Goal: Use online tool/utility: Utilize a website feature to perform a specific function

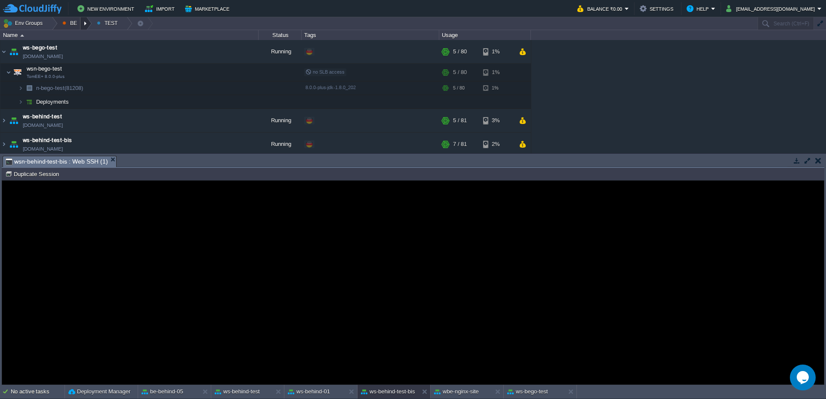
click at [90, 27] on div at bounding box center [86, 23] width 12 height 12
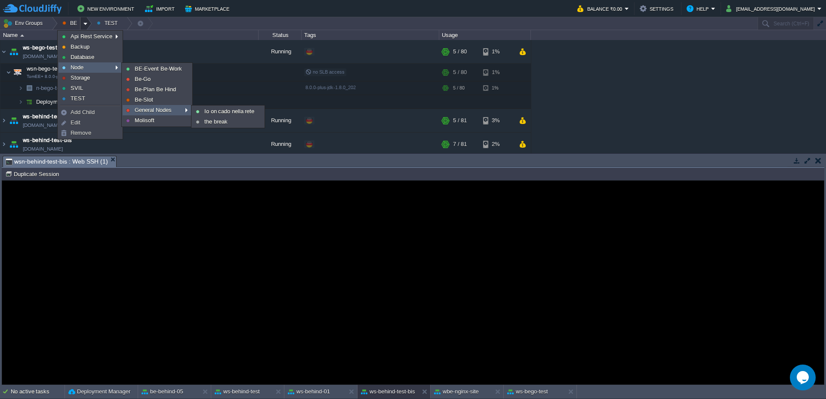
click at [158, 107] on span "General Nodes" at bounding box center [153, 110] width 37 height 6
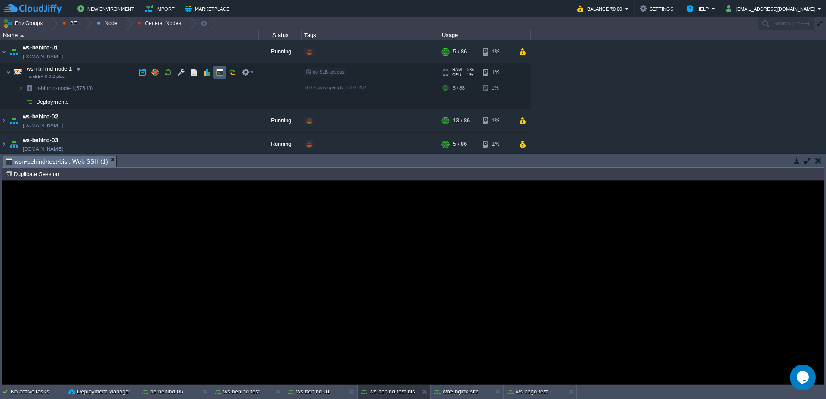
click at [216, 78] on td at bounding box center [219, 72] width 13 height 13
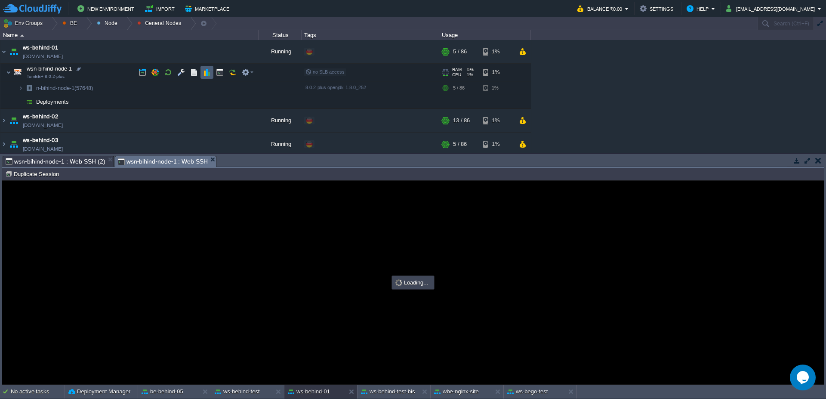
click at [201, 71] on td at bounding box center [207, 72] width 13 height 13
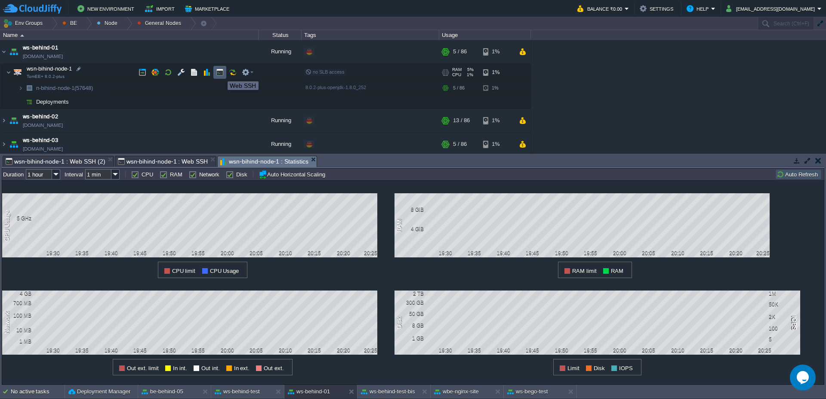
click at [221, 74] on button "button" at bounding box center [220, 72] width 8 height 8
type input "#000000"
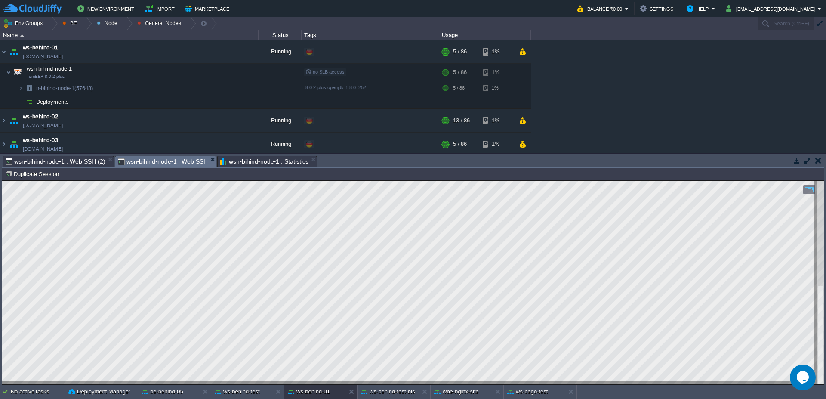
type textarea "[URL][DOMAIN_NAME]"
click at [55, 25] on div at bounding box center [52, 23] width 12 height 12
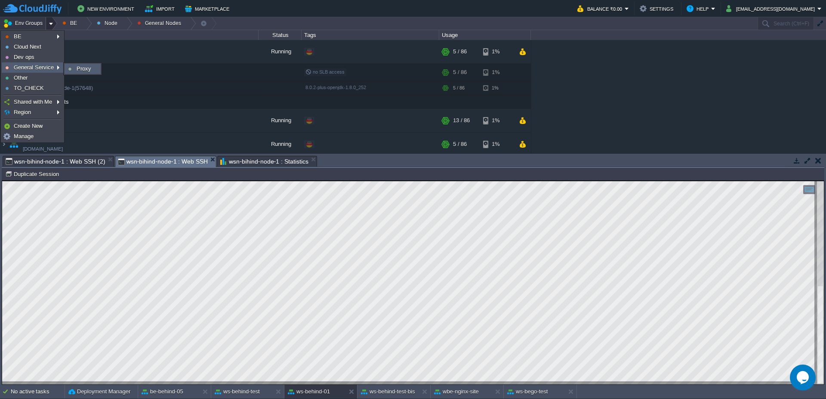
click at [81, 66] on span "Proxy" at bounding box center [84, 68] width 15 height 6
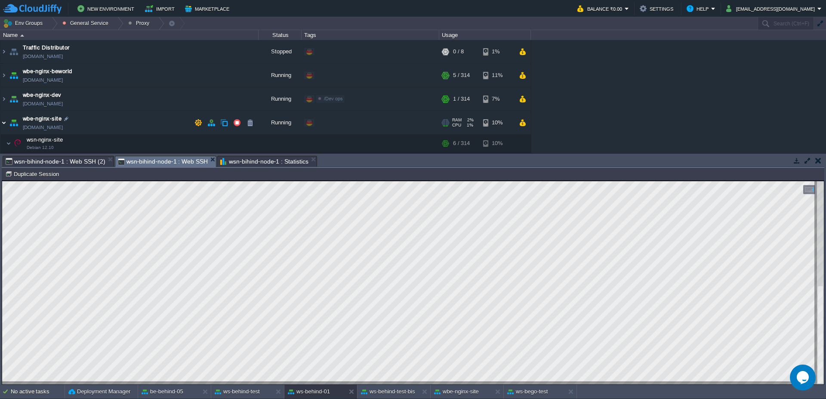
click at [3, 123] on img at bounding box center [3, 122] width 7 height 23
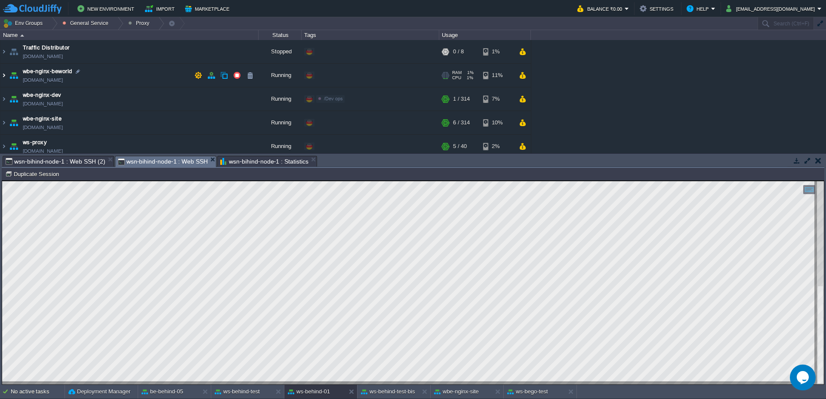
click at [1, 77] on img at bounding box center [3, 75] width 7 height 23
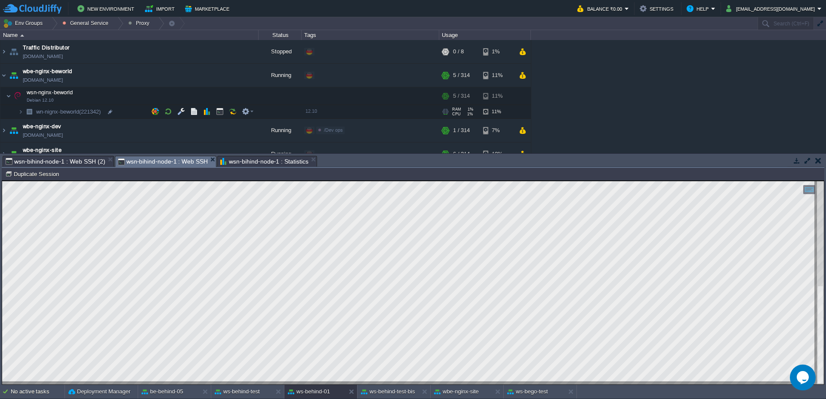
click at [15, 111] on img at bounding box center [12, 109] width 12 height 8
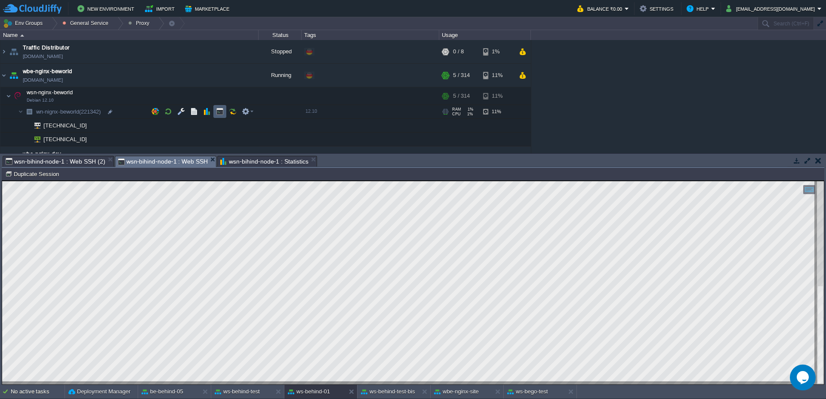
click at [217, 111] on button "button" at bounding box center [220, 112] width 8 height 8
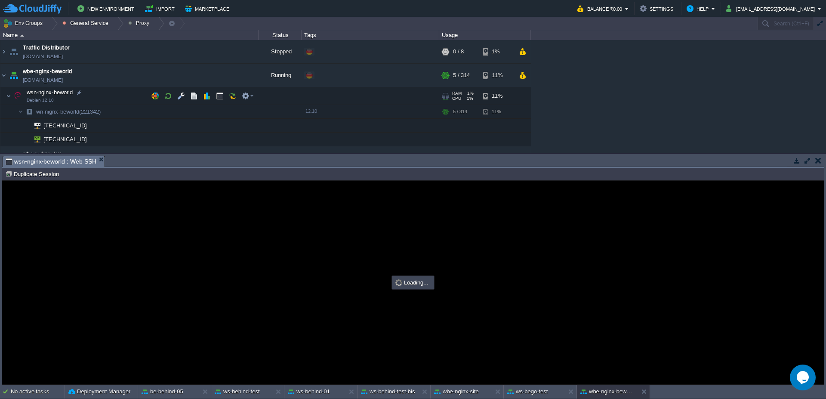
scroll to position [0, 0]
type input "#000000"
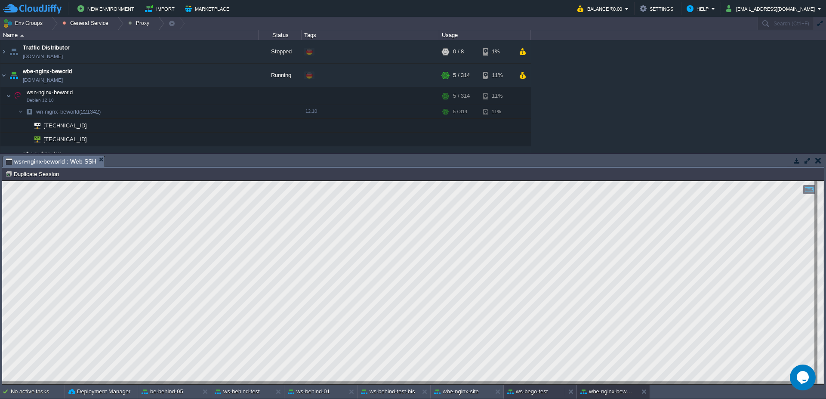
click at [532, 393] on button "ws-bego-test" at bounding box center [527, 391] width 40 height 9
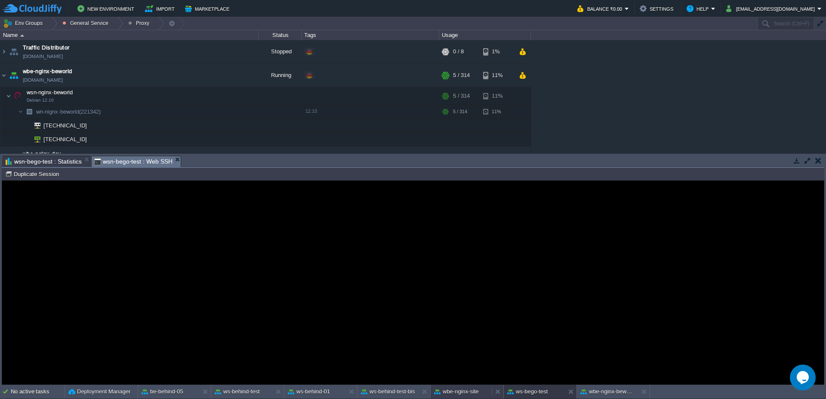
click at [456, 389] on button "wbe-nginx-site" at bounding box center [456, 391] width 45 height 9
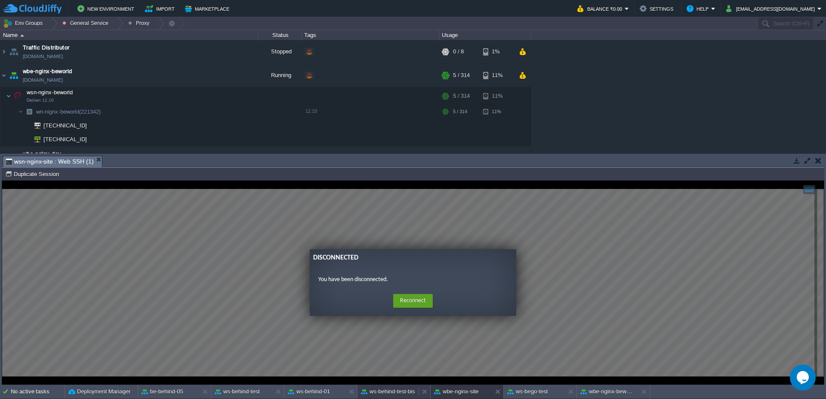
click at [383, 388] on button "ws-behind-test-bis" at bounding box center [388, 391] width 54 height 9
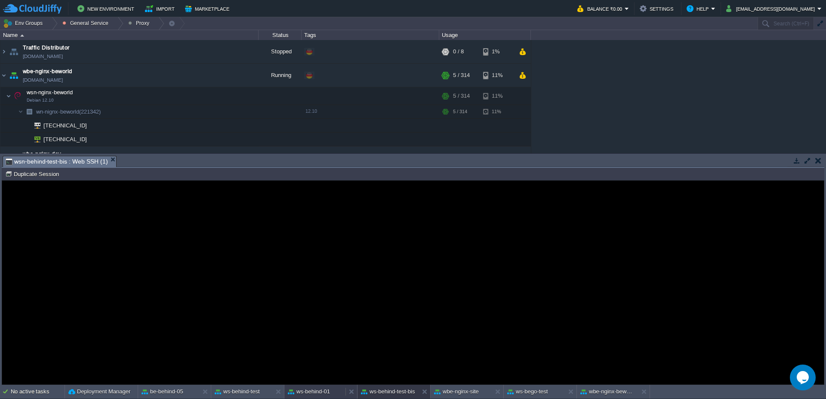
click at [321, 393] on button "ws-behind-01" at bounding box center [309, 391] width 42 height 9
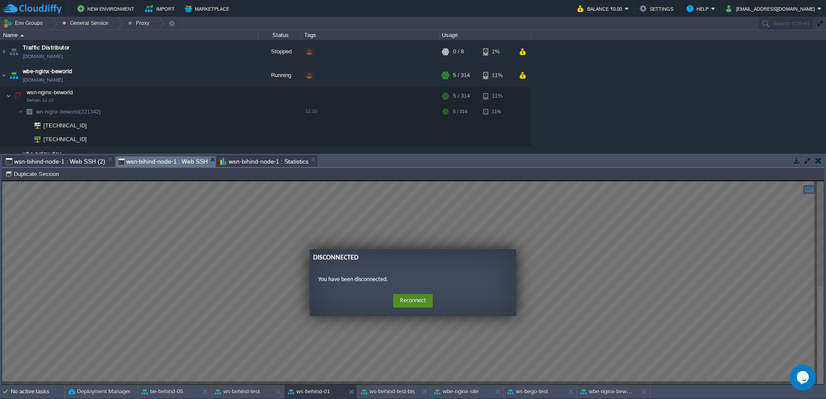
click at [404, 296] on button "Reconnect" at bounding box center [413, 301] width 40 height 14
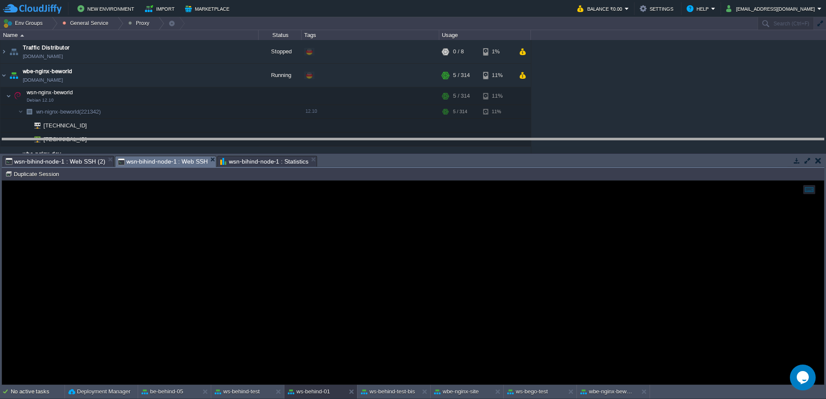
drag, startPoint x: 337, startPoint y: 162, endPoint x: 338, endPoint y: 152, distance: 10.0
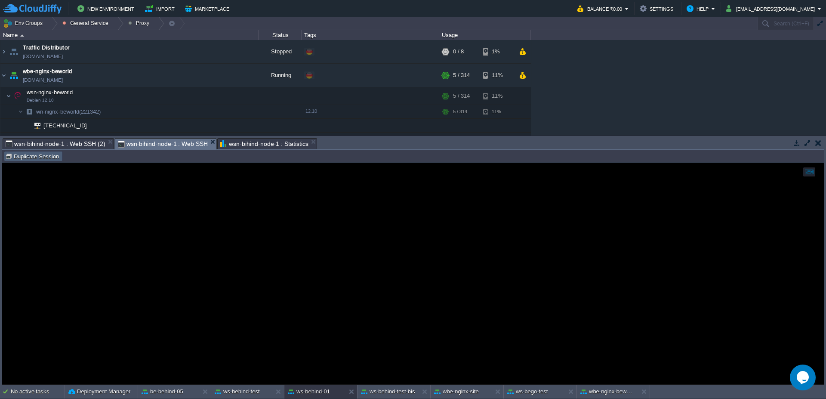
click at [26, 152] on button "Duplicate Session" at bounding box center [33, 156] width 56 height 8
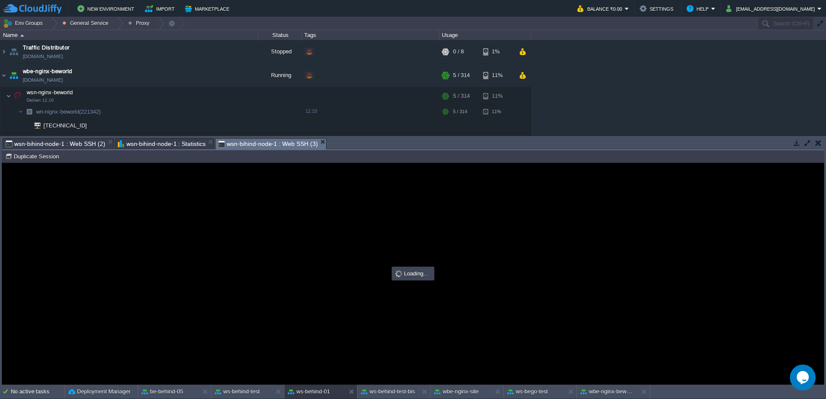
type input "#000000"
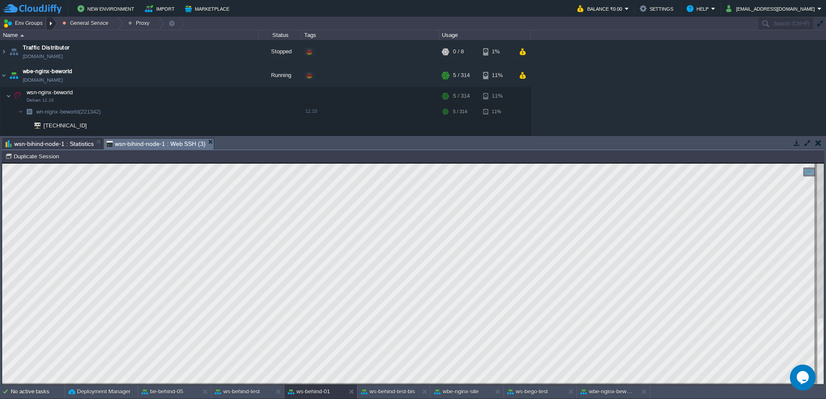
click at [47, 21] on div at bounding box center [52, 23] width 12 height 12
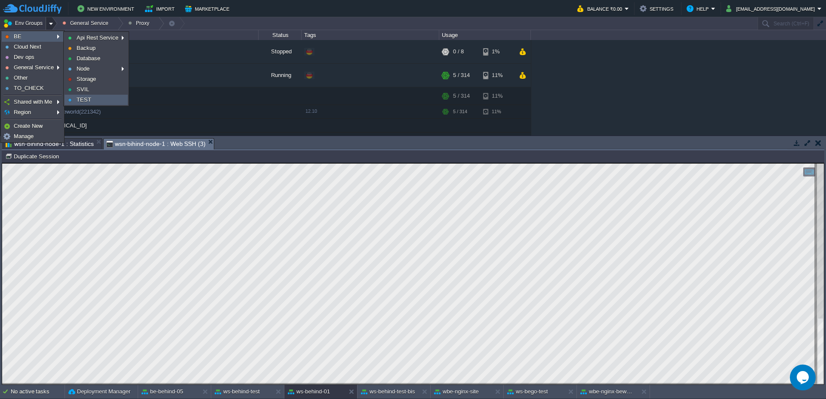
click at [89, 99] on span "TEST" at bounding box center [84, 99] width 15 height 6
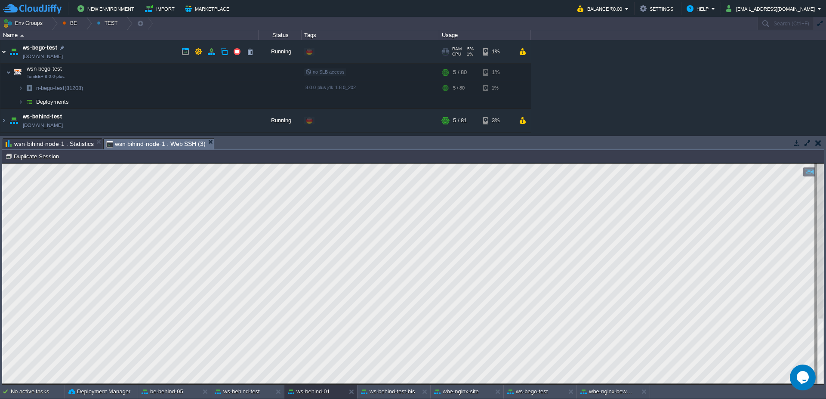
click at [4, 54] on img at bounding box center [3, 51] width 7 height 23
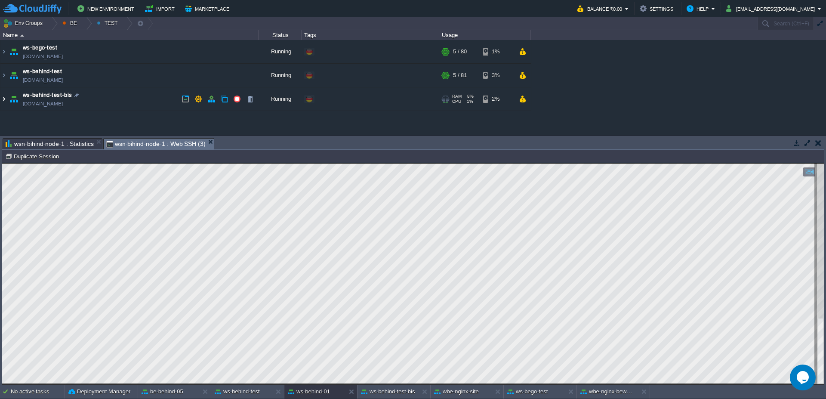
click at [0, 100] on img at bounding box center [3, 98] width 7 height 23
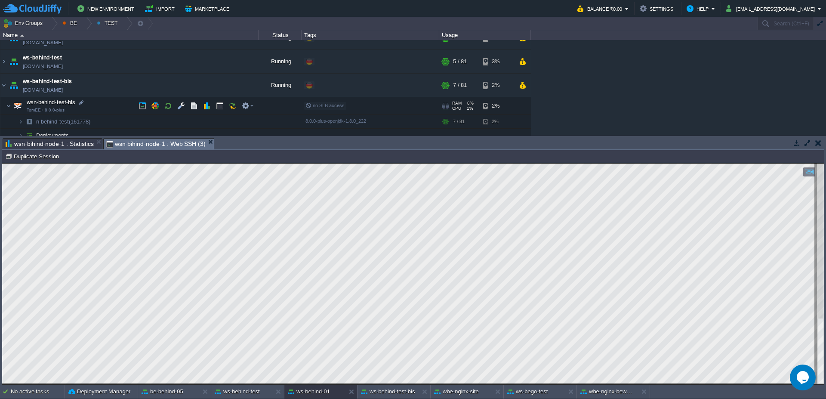
scroll to position [21, 0]
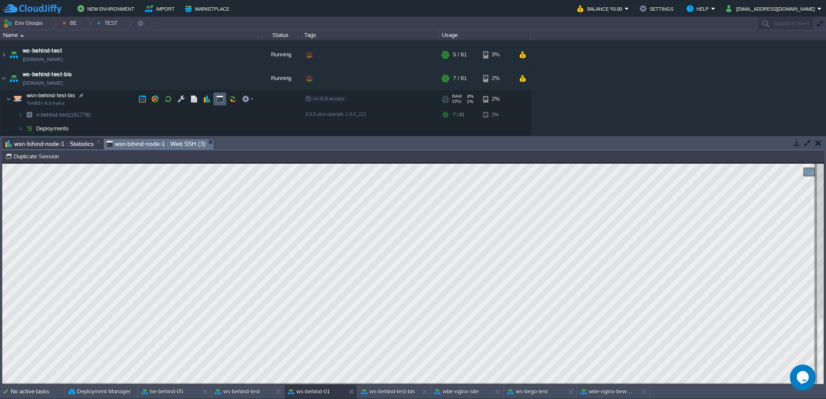
click at [223, 97] on button "button" at bounding box center [220, 99] width 8 height 8
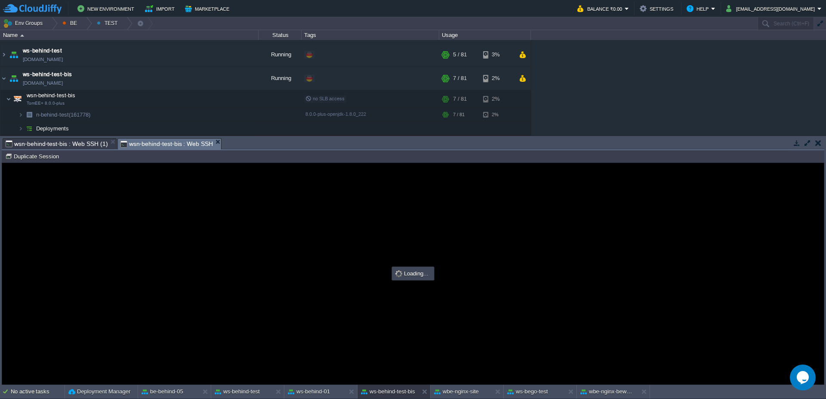
scroll to position [0, 0]
type input "#000000"
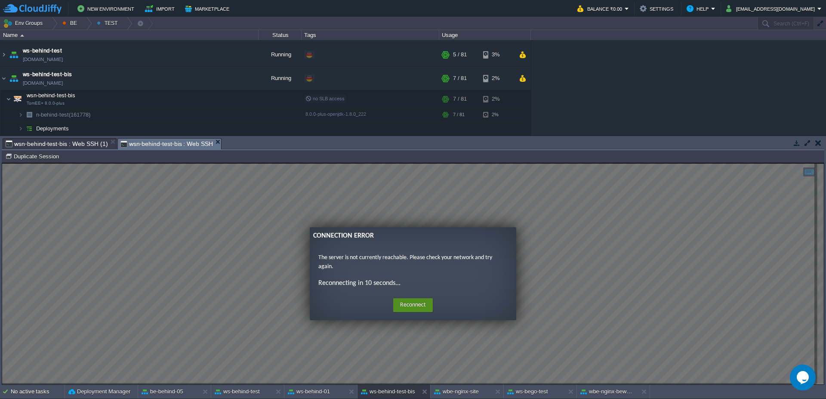
click at [414, 308] on button "Reconnect" at bounding box center [413, 305] width 40 height 14
click at [411, 308] on button "Reconnect" at bounding box center [413, 305] width 40 height 14
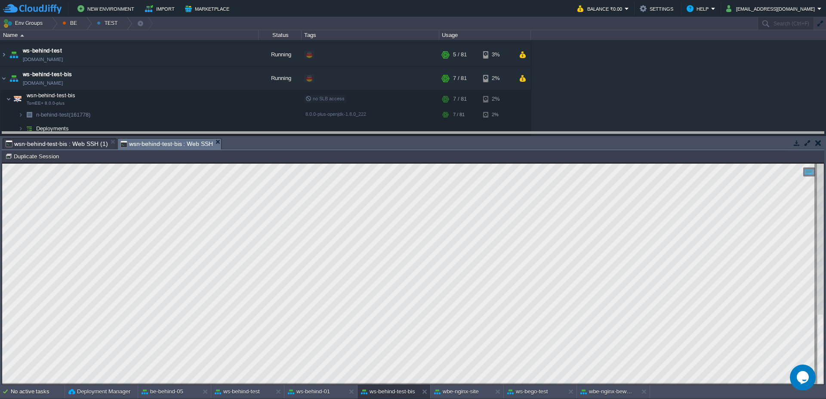
drag, startPoint x: 383, startPoint y: 143, endPoint x: 384, endPoint y: 136, distance: 7.4
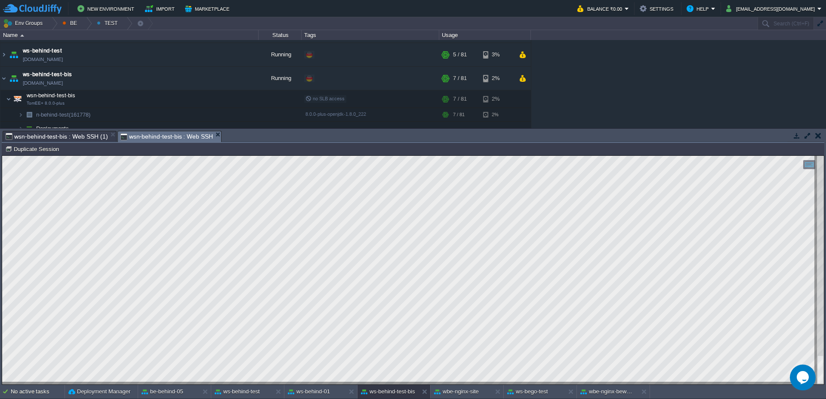
scroll to position [1, 130]
type textarea ": certificates/9dbf630eb5f2a318cf8ddd72d49bf81a/status?access_key=4c5692a535f13…"
click at [90, 22] on div at bounding box center [86, 23] width 12 height 12
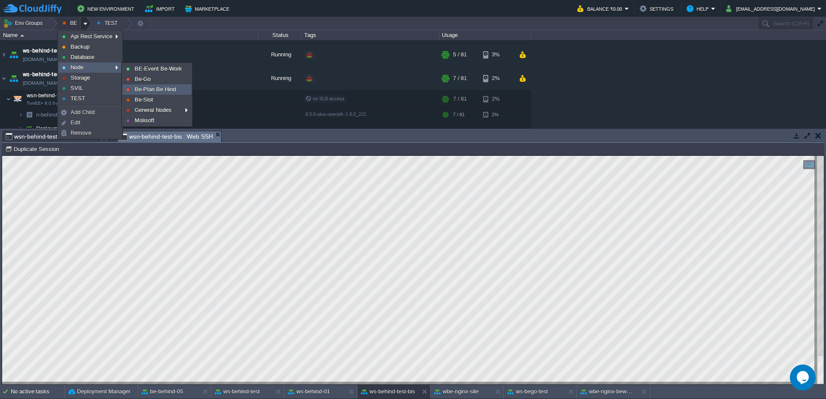
click at [150, 91] on span "Be-Plan Be Hind" at bounding box center [155, 89] width 41 height 6
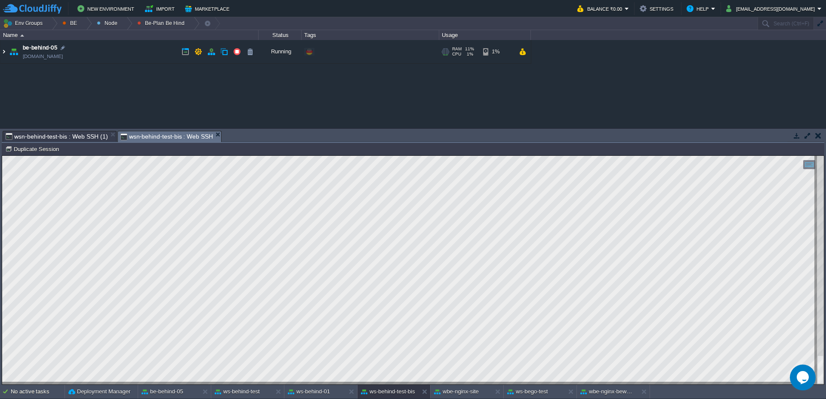
click at [0, 56] on img at bounding box center [3, 51] width 7 height 23
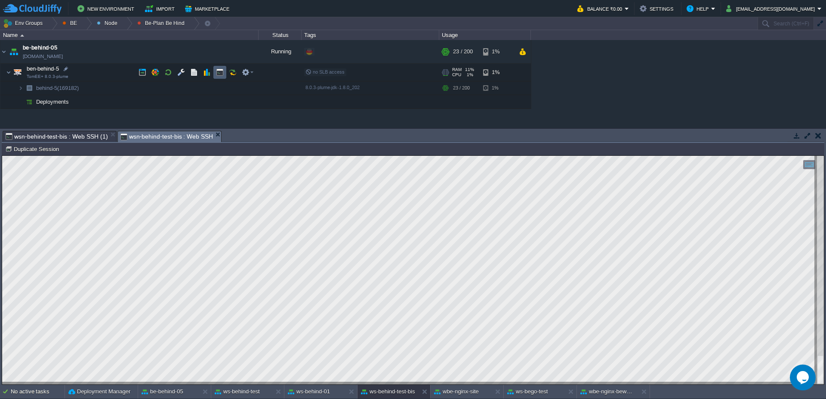
click at [215, 74] on td at bounding box center [219, 72] width 13 height 13
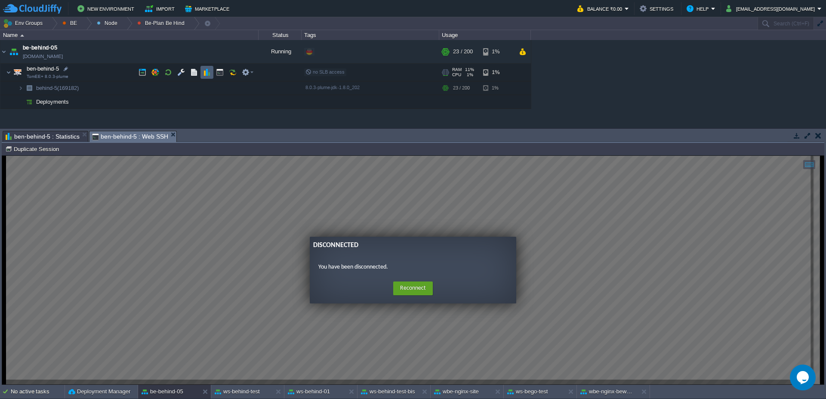
click at [207, 75] on button "button" at bounding box center [207, 72] width 8 height 8
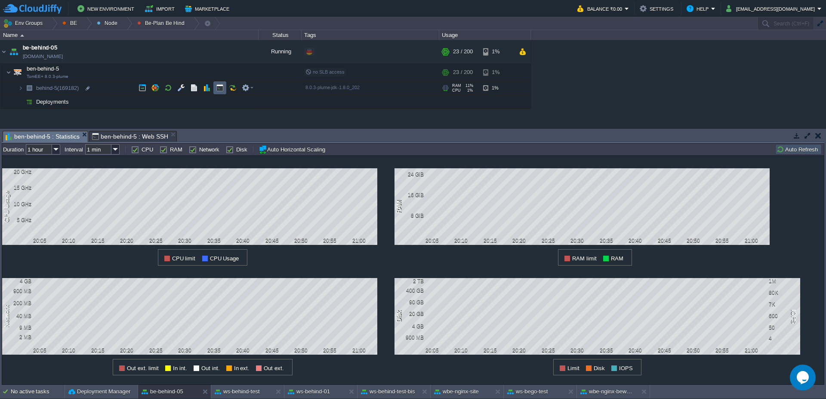
click at [220, 83] on td at bounding box center [219, 87] width 13 height 13
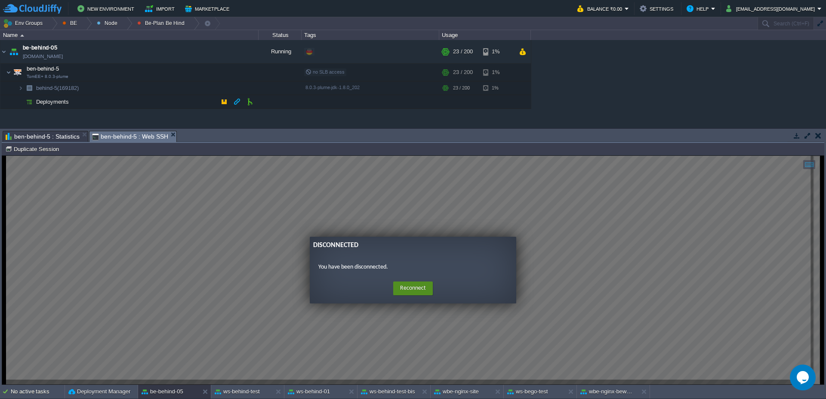
click at [414, 289] on button "Reconnect" at bounding box center [413, 288] width 40 height 14
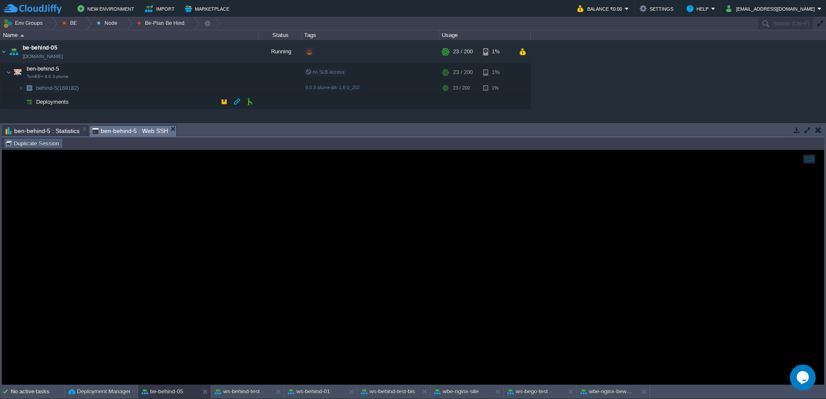
click at [46, 142] on button "Duplicate Session" at bounding box center [33, 143] width 56 height 8
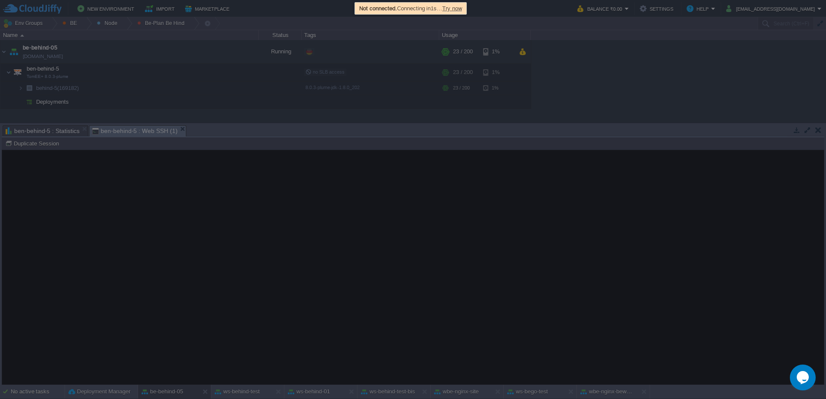
click at [460, 9] on span "Try now" at bounding box center [452, 8] width 20 height 6
